Goal: Transaction & Acquisition: Purchase product/service

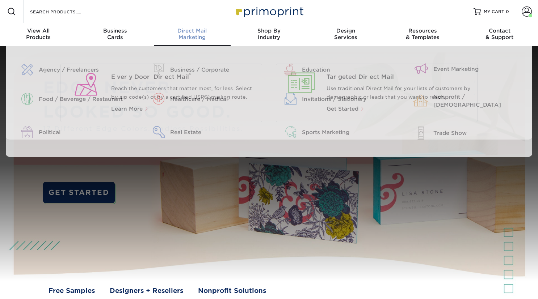
click at [197, 38] on div "Direct Mail Marketing" at bounding box center [192, 34] width 77 height 13
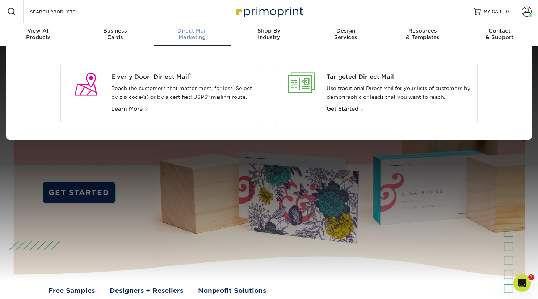
click at [188, 87] on p "Reach the customers that matter most, for less. Select by zip code(s) or by a c…" at bounding box center [183, 92] width 145 height 17
click at [168, 77] on span "Every Door Direct Mail ®" at bounding box center [183, 77] width 145 height 9
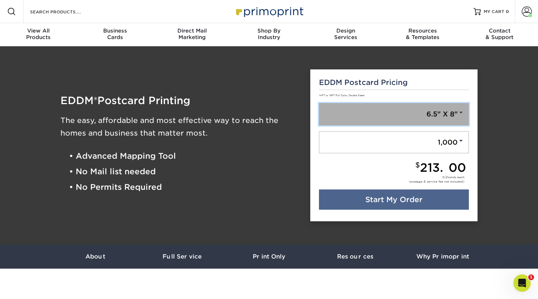
click at [367, 116] on link "6.5" X 8"" at bounding box center [394, 114] width 150 height 22
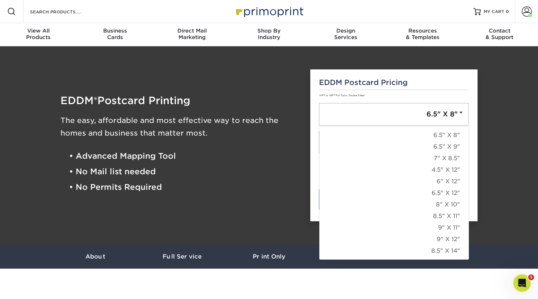
click at [302, 183] on div "EDDM ® Postcard Printing The easy, affordable and most effective way to reach t…" at bounding box center [180, 146] width 250 height 170
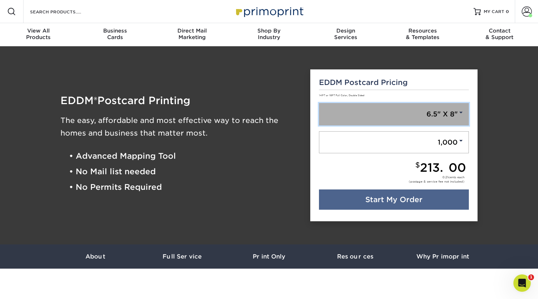
click at [395, 119] on link "6.5" X 8"" at bounding box center [394, 114] width 150 height 22
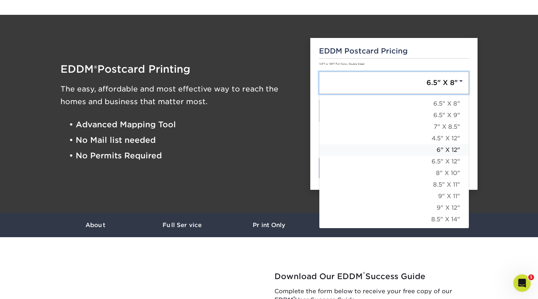
scroll to position [72, 0]
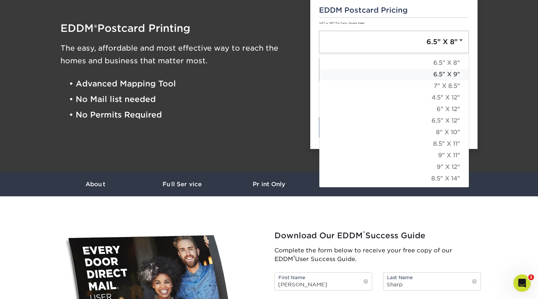
click at [446, 71] on link "6.5" X 9"" at bounding box center [393, 75] width 149 height 12
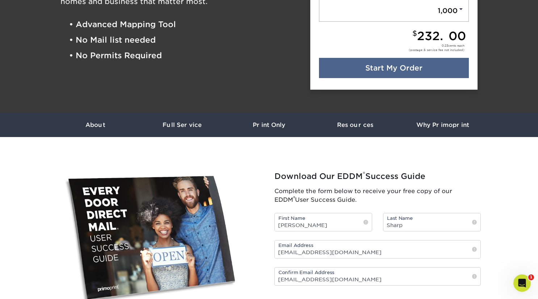
scroll to position [145, 0]
